Goal: Browse casually: Explore the website without a specific task or goal

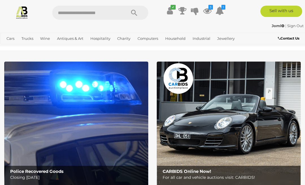
click at [206, 12] on icon at bounding box center [207, 11] width 8 height 10
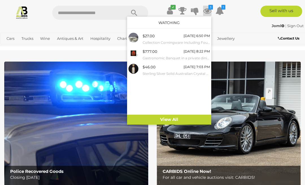
click at [174, 116] on link "View All" at bounding box center [169, 120] width 84 height 10
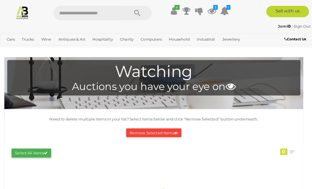
scroll to position [1, 0]
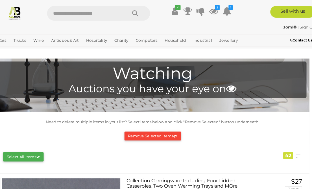
click at [0, 0] on link "Gemstones" at bounding box center [0, 0] width 0 height 0
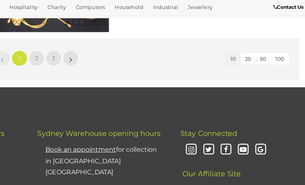
scroll to position [984, 0]
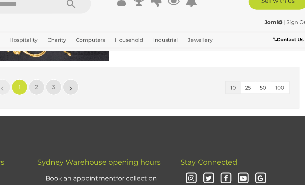
click at [108, 69] on span "2" at bounding box center [109, 71] width 2 height 5
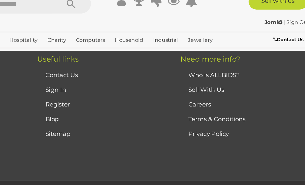
scroll to position [37, 0]
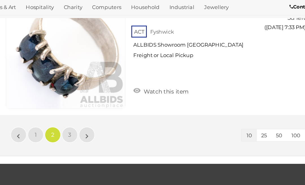
scroll to position [931, 0]
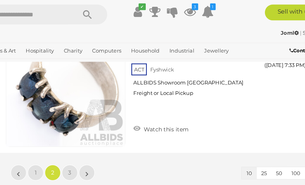
click at [116, 119] on link "3" at bounding box center [121, 124] width 11 height 11
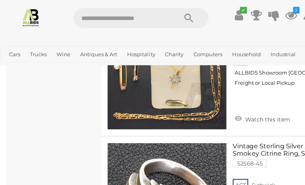
scroll to position [757, 0]
click at [0, 0] on span "Closing Everyday" at bounding box center [0, 0] width 0 height 0
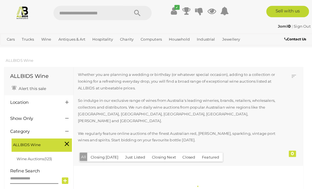
scroll to position [1, 0]
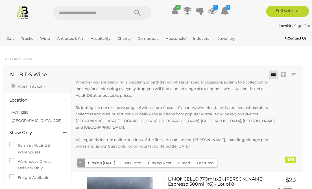
scroll to position [0, 1]
click at [0, 0] on link "View All Antiques & Art Auctions" at bounding box center [0, 0] width 0 height 0
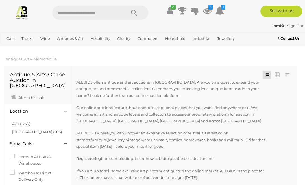
click at [21, 121] on link "ACT (1250)" at bounding box center [21, 123] width 18 height 5
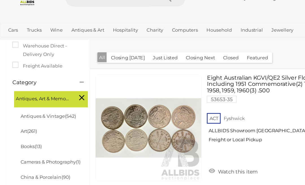
scroll to position [135, 0]
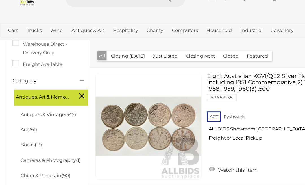
click at [25, 103] on link "Antiques & Vintage (542)" at bounding box center [38, 105] width 44 height 5
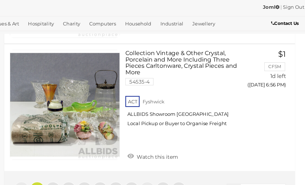
scroll to position [936, 0]
click at [108, 164] on span "2" at bounding box center [109, 166] width 2 height 5
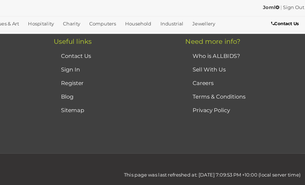
scroll to position [82, 0]
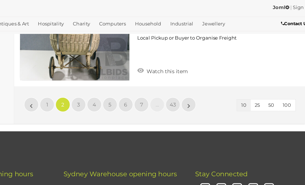
scroll to position [1020, 0]
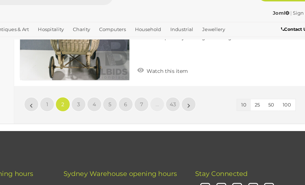
click at [116, 91] on link "3" at bounding box center [121, 96] width 11 height 11
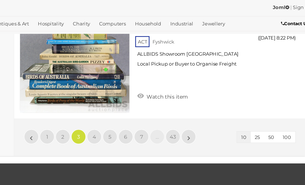
scroll to position [981, 0]
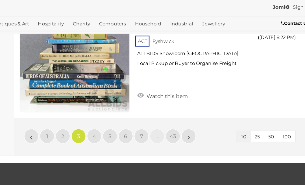
click at [128, 120] on link "4" at bounding box center [133, 125] width 11 height 11
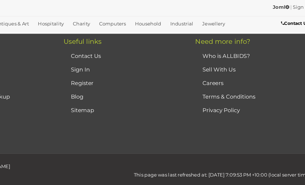
scroll to position [82, 0]
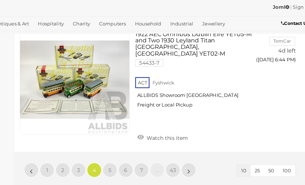
scroll to position [959, 0]
click at [145, 149] on span "5" at bounding box center [146, 151] width 2 height 5
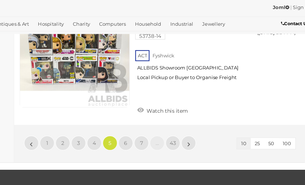
scroll to position [990, 0]
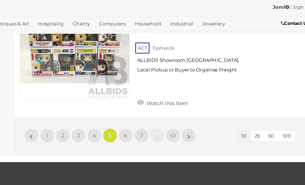
click at [153, 119] on link "6" at bounding box center [158, 124] width 11 height 11
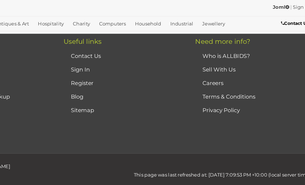
scroll to position [82, 0]
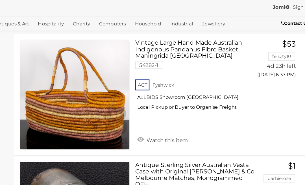
scroll to position [669, 0]
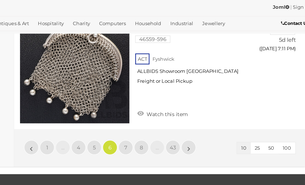
click at [153, 129] on link "7" at bounding box center [158, 134] width 11 height 11
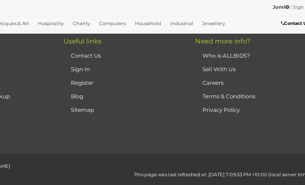
scroll to position [82, 0]
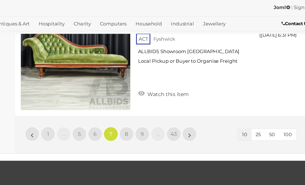
scroll to position [978, 0]
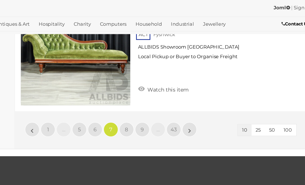
click at [153, 114] on link "8" at bounding box center [158, 119] width 11 height 11
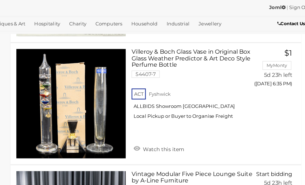
scroll to position [665, 0]
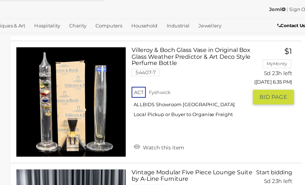
click at [119, 114] on div "Villeroy & Boch Glass Vase in Original Box Glass Weather Predictor & Art Deco S…" at bounding box center [184, 97] width 233 height 93
click at [166, 128] on link "Watch this item" at bounding box center [187, 132] width 42 height 8
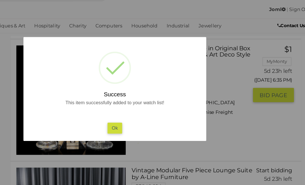
click at [147, 113] on button "Ok" at bounding box center [153, 117] width 12 height 8
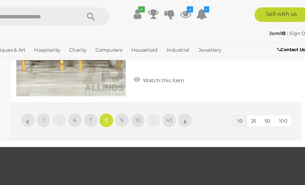
scroll to position [1014, 0]
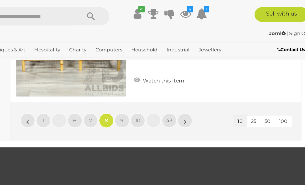
click at [157, 91] on span "9" at bounding box center [158, 93] width 3 height 5
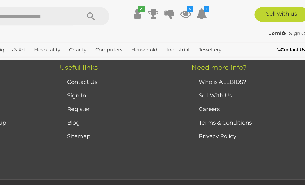
scroll to position [82, 0]
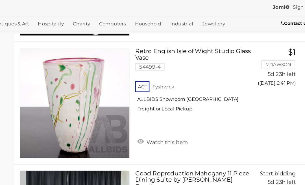
scroll to position [673, 0]
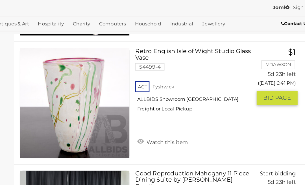
click at [166, 125] on link "Watch this item" at bounding box center [187, 129] width 42 height 8
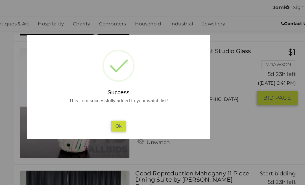
click at [94, 106] on div "? ! i Success This item successfully added to your watch list! Ok OK Cancel ×" at bounding box center [152, 87] width 141 height 80
click at [147, 113] on button "Ok" at bounding box center [153, 117] width 12 height 8
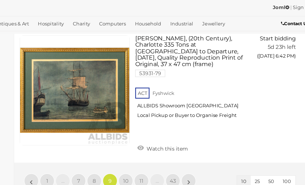
scroll to position [980, 0]
click at [156, 157] on span "10" at bounding box center [158, 159] width 4 height 5
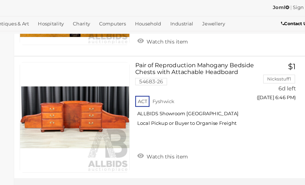
scroll to position [950, 0]
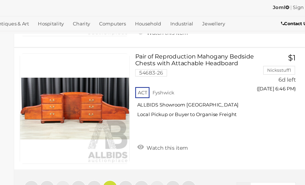
click at [153, 160] on link "11" at bounding box center [158, 165] width 11 height 11
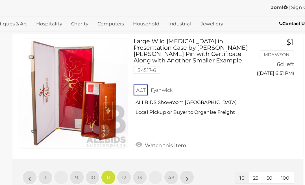
scroll to position [952, 0]
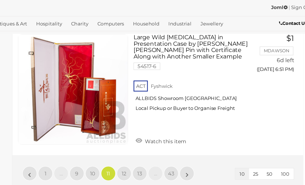
click at [153, 149] on link "12" at bounding box center [158, 154] width 11 height 11
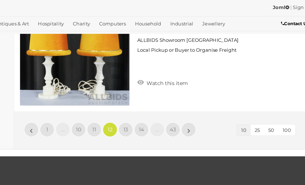
scroll to position [989, 0]
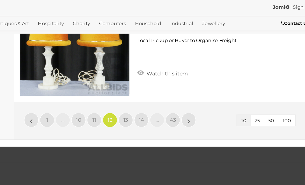
click at [153, 107] on link "13" at bounding box center [158, 112] width 11 height 11
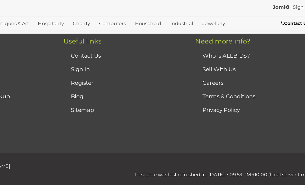
scroll to position [82, 0]
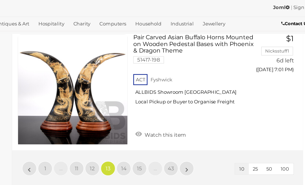
scroll to position [966, 2]
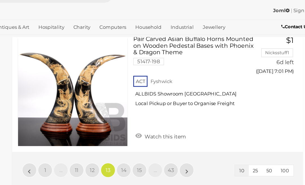
click at [151, 143] on link "14" at bounding box center [156, 148] width 11 height 11
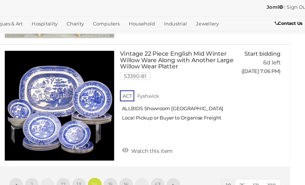
scroll to position [939, 7]
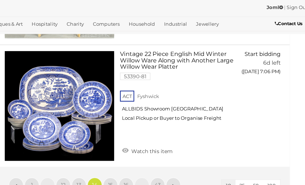
click at [149, 160] on span "15" at bounding box center [151, 162] width 4 height 5
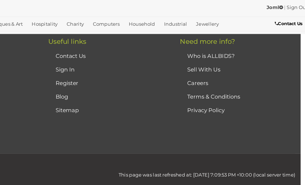
scroll to position [82, 7]
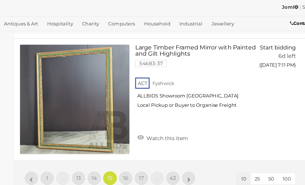
scroll to position [949, 7]
click at [145, 152] on link "16" at bounding box center [150, 157] width 11 height 11
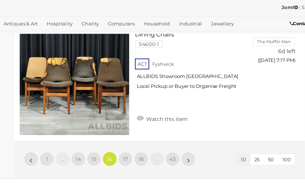
scroll to position [967, 7]
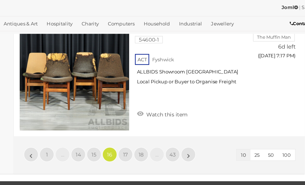
click at [145, 134] on link "17" at bounding box center [150, 139] width 11 height 11
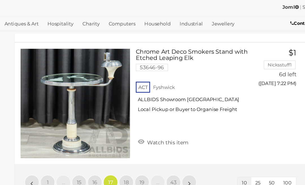
scroll to position [963, 7]
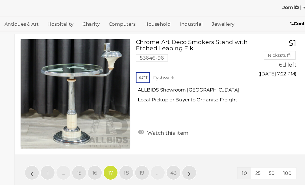
click at [149, 151] on span "18" at bounding box center [151, 153] width 4 height 5
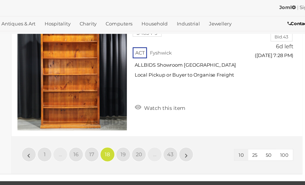
scroll to position [964, 7]
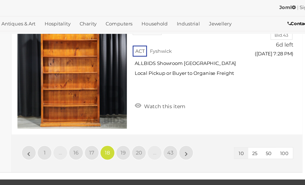
click at [149, 136] on span "19" at bounding box center [151, 138] width 4 height 5
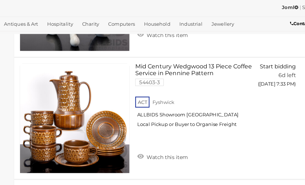
scroll to position [838, 7]
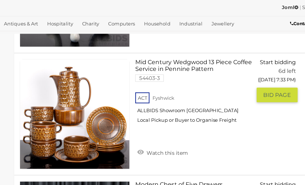
click at [158, 134] on link "Watch this item" at bounding box center [179, 138] width 42 height 8
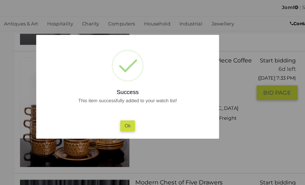
click at [147, 113] on button "Ok" at bounding box center [153, 117] width 12 height 8
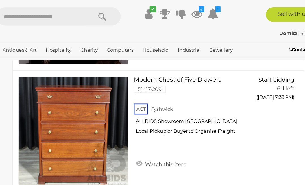
scroll to position [939, 7]
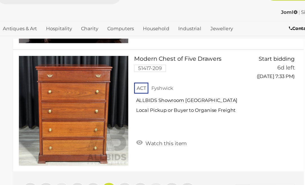
click at [149, 160] on span "20" at bounding box center [151, 162] width 5 height 5
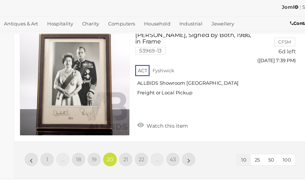
scroll to position [972, 7]
click at [145, 138] on link "21" at bounding box center [150, 143] width 11 height 11
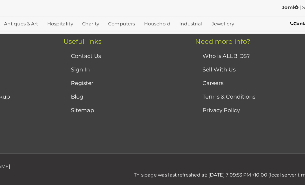
scroll to position [82, 7]
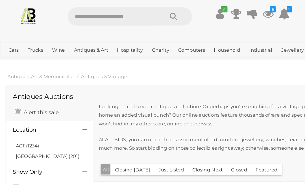
click at [0, 0] on link "View All Hospitality Auctions" at bounding box center [0, 0] width 0 height 0
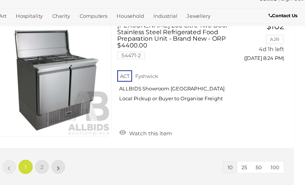
scroll to position [1090, 0]
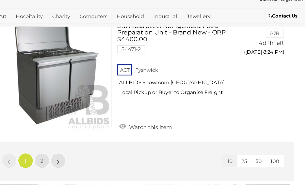
click at [104, 140] on link "2" at bounding box center [109, 145] width 11 height 11
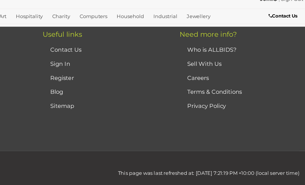
scroll to position [204, 0]
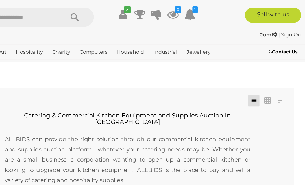
click at [0, 0] on link "View All Industrial Auctions" at bounding box center [0, 0] width 0 height 0
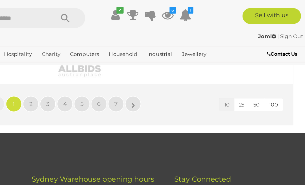
scroll to position [1046, 0]
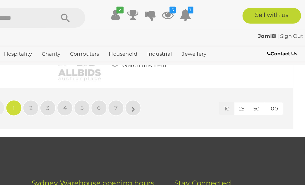
click at [104, 77] on link "2" at bounding box center [109, 76] width 11 height 11
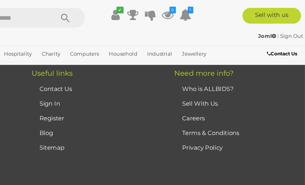
scroll to position [108, 0]
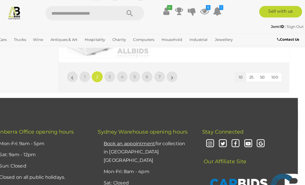
scroll to position [1049, 7]
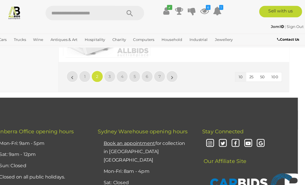
click at [109, 72] on link "3" at bounding box center [114, 74] width 11 height 11
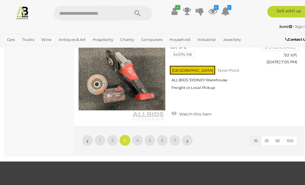
scroll to position [987, 0]
click at [131, 138] on link "4" at bounding box center [133, 136] width 11 height 11
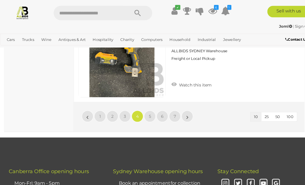
click at [144, 112] on link "5" at bounding box center [145, 113] width 11 height 11
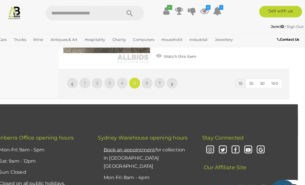
scroll to position [1046, 7]
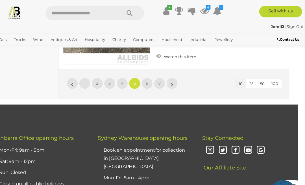
click at [145, 79] on link "6" at bounding box center [150, 81] width 11 height 11
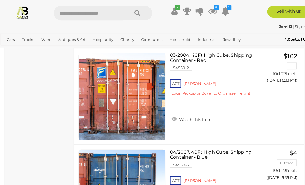
scroll to position [878, 0]
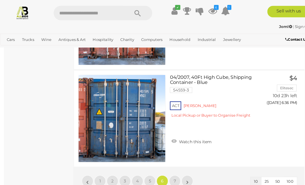
click at [170, 175] on span "7" at bounding box center [170, 176] width 2 height 5
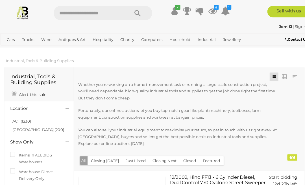
click at [0, 0] on link "View All Household Auctions" at bounding box center [0, 0] width 0 height 0
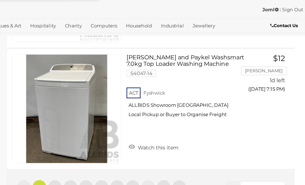
scroll to position [941, 0]
click at [104, 158] on link "2" at bounding box center [109, 163] width 11 height 11
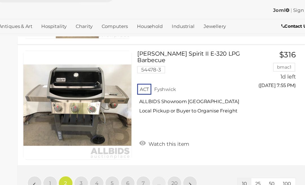
scroll to position [944, 0]
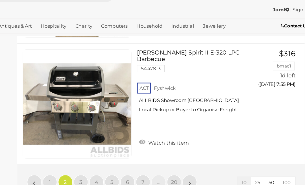
click at [121, 158] on span "3" at bounding box center [122, 160] width 2 height 5
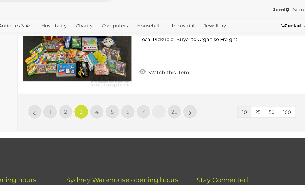
scroll to position [1009, 0]
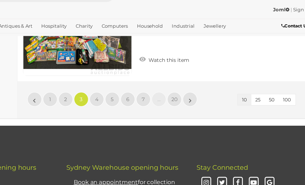
click at [128, 90] on link "4" at bounding box center [133, 95] width 11 height 11
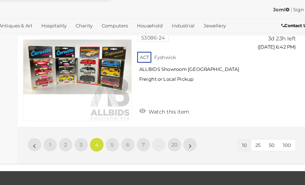
scroll to position [982, 0]
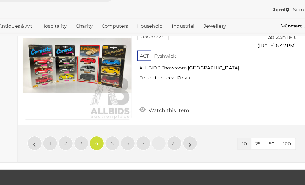
click at [140, 125] on link "5" at bounding box center [145, 130] width 11 height 11
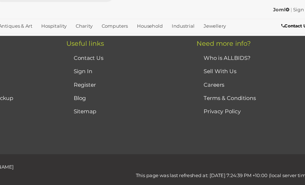
scroll to position [89, 0]
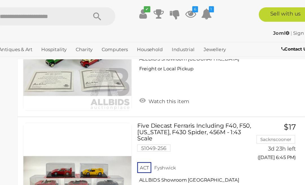
scroll to position [455, 0]
click at [221, 8] on icon "1" at bounding box center [223, 7] width 4 height 5
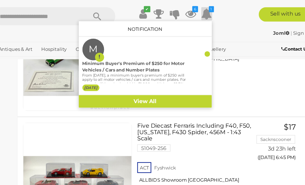
click at [182, 68] on div at bounding box center [152, 92] width 305 height 185
